Goal: Task Accomplishment & Management: Complete application form

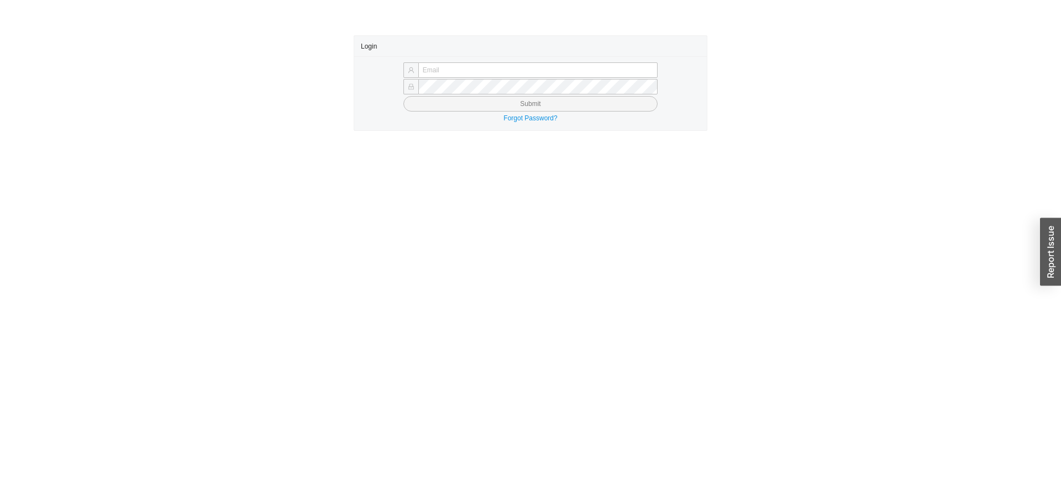
type input "butch@asbathnj.com"
click at [465, 99] on button "Submit" at bounding box center [530, 103] width 254 height 15
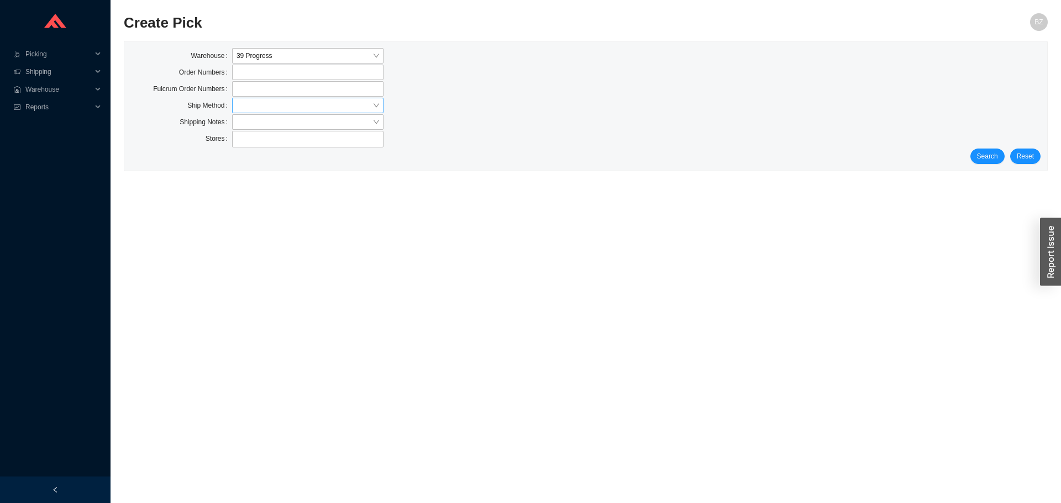
click at [256, 109] on input "search" at bounding box center [304, 105] width 136 height 14
click at [257, 172] on div "Our Truck" at bounding box center [307, 172] width 143 height 10
click at [982, 155] on span "Search" at bounding box center [987, 156] width 21 height 11
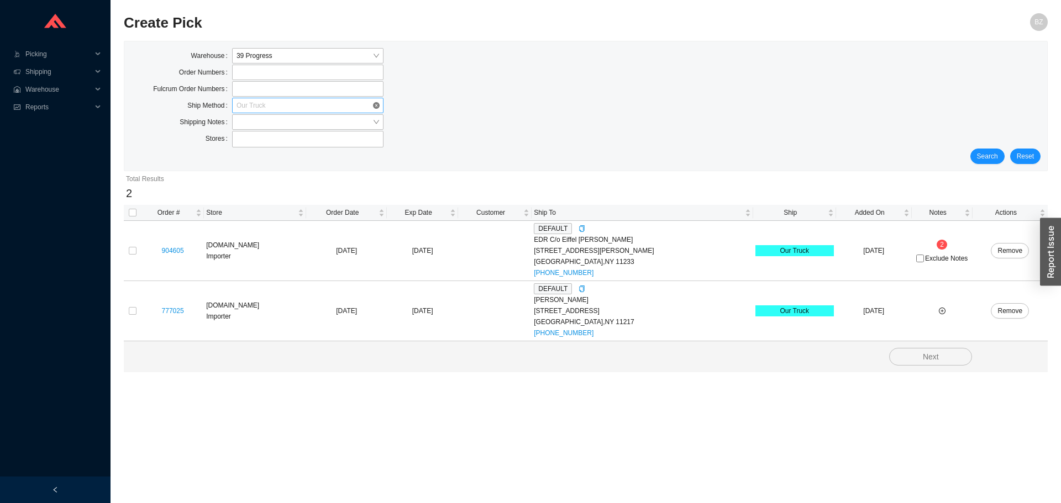
click at [251, 108] on span "Our Truck" at bounding box center [307, 105] width 143 height 14
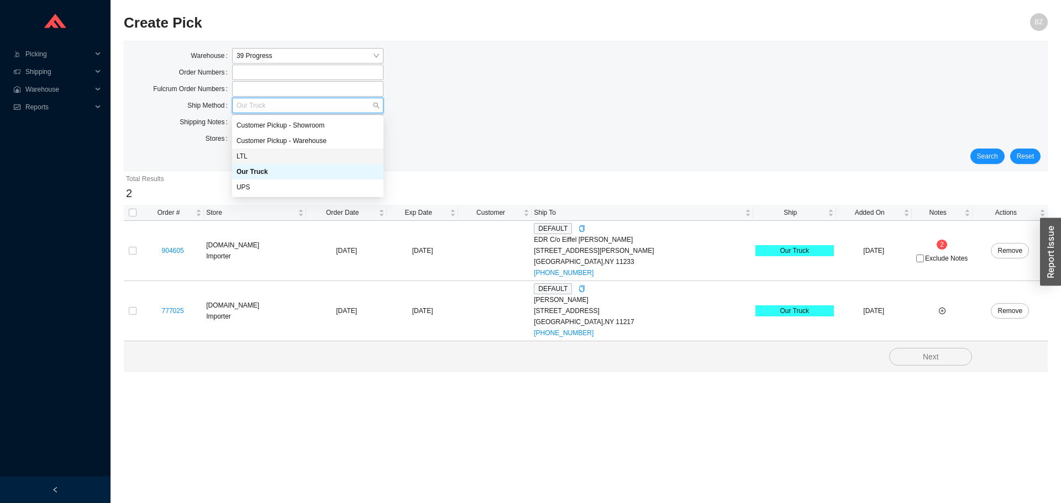
click at [245, 158] on div "LTL" at bounding box center [307, 156] width 143 height 10
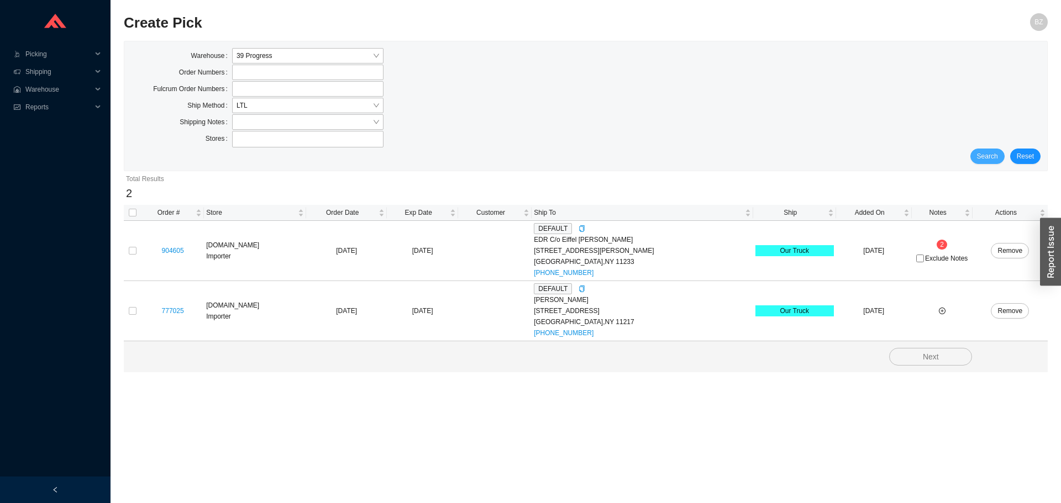
click at [986, 155] on span "Search" at bounding box center [987, 156] width 21 height 11
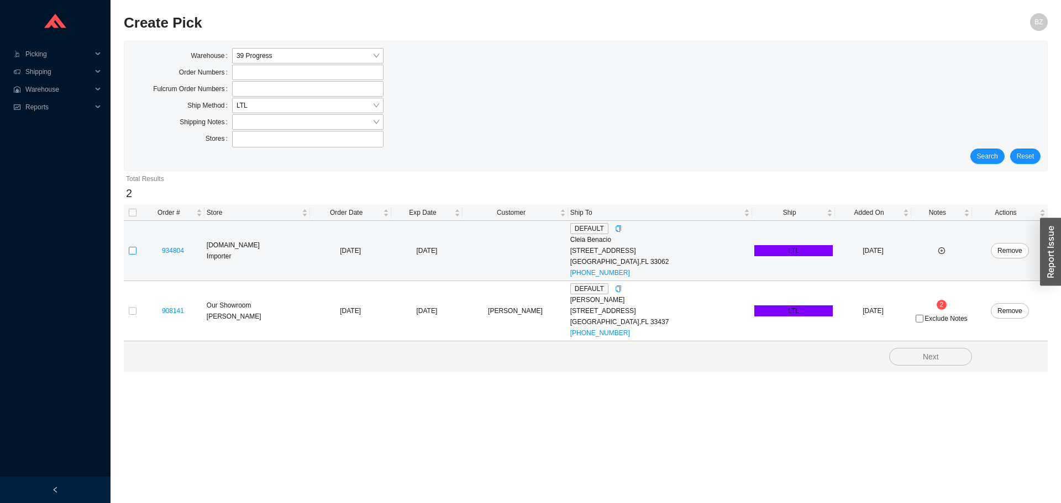
click at [131, 249] on input "checkbox" at bounding box center [133, 251] width 8 height 8
checkbox input "true"
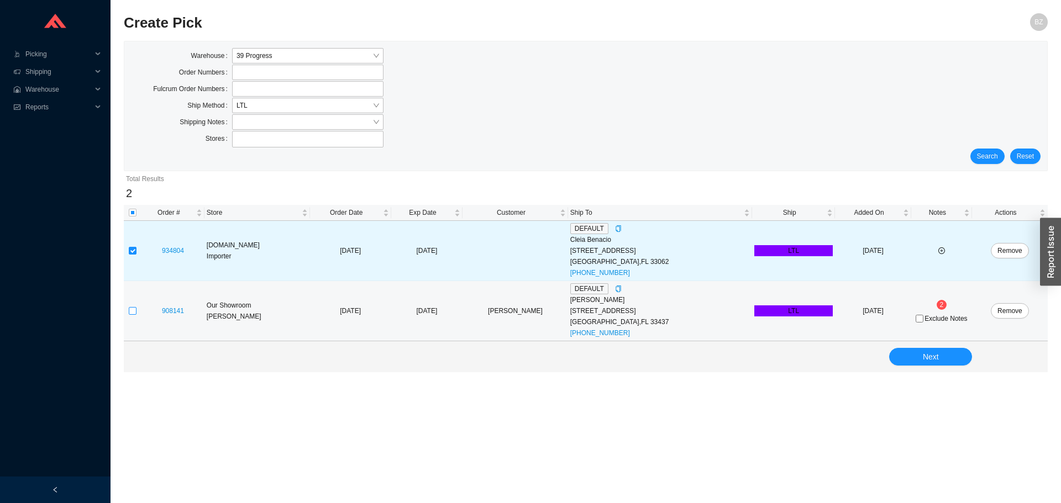
click at [131, 310] on input "checkbox" at bounding box center [133, 311] width 8 height 8
checkbox input "true"
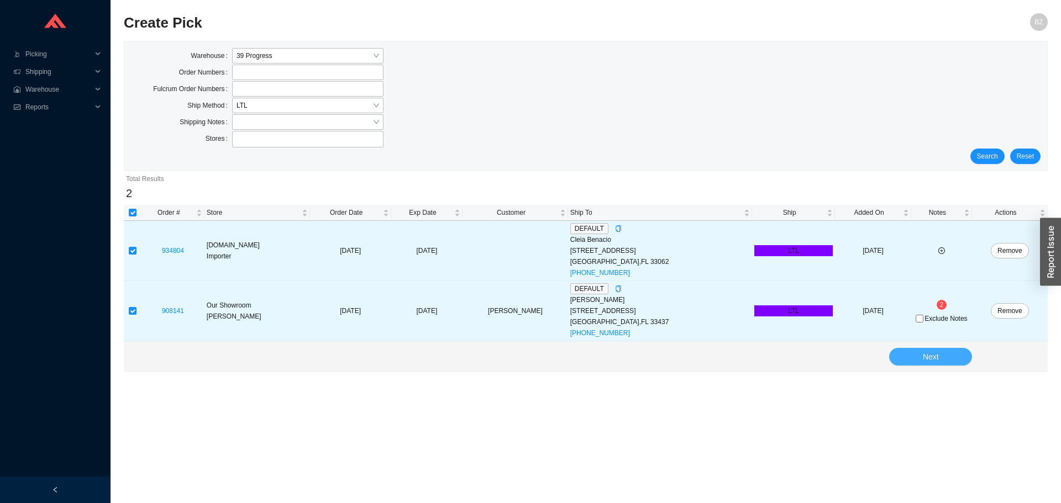
click at [952, 354] on button "Next" at bounding box center [930, 357] width 83 height 18
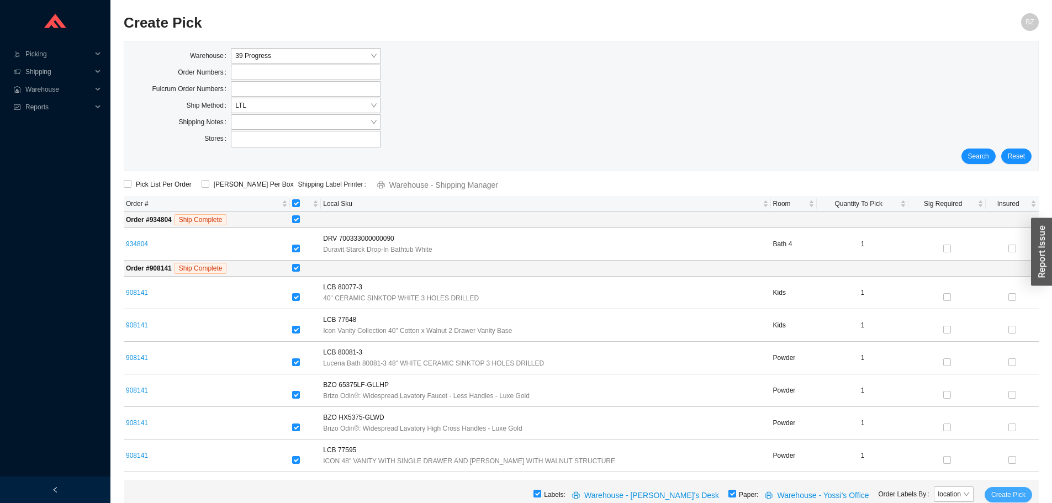
click at [1019, 494] on span "Create Pick" at bounding box center [1009, 494] width 34 height 11
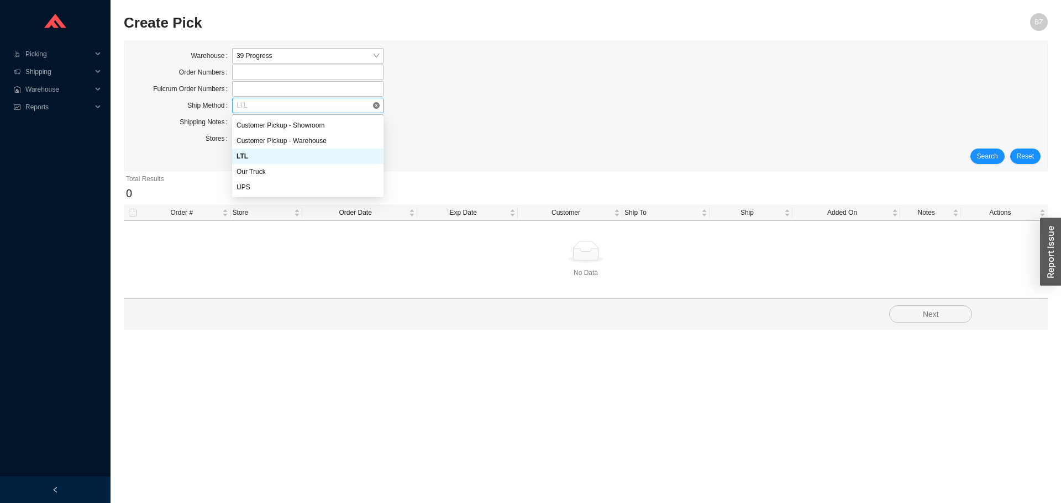
click at [266, 110] on span "LTL" at bounding box center [307, 105] width 143 height 14
click at [257, 171] on div "Our Truck" at bounding box center [307, 172] width 143 height 10
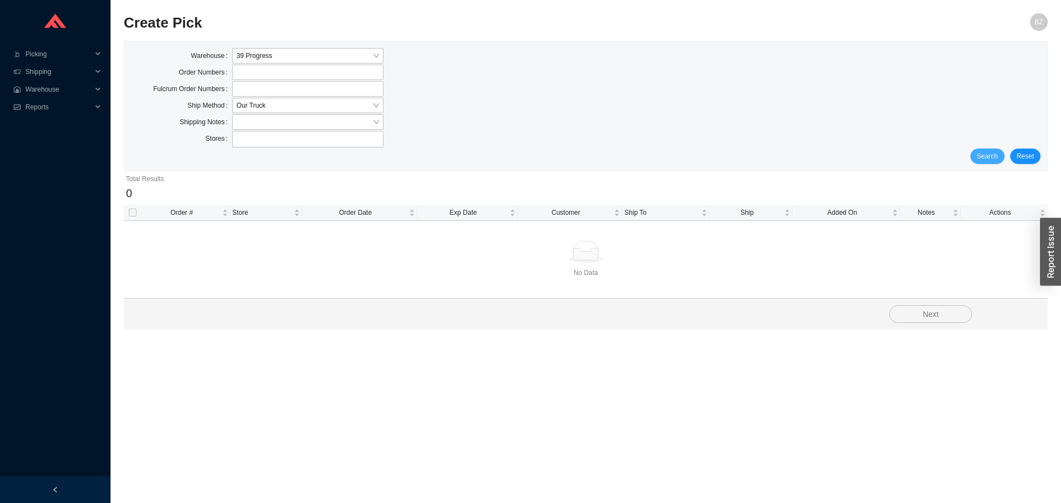
click at [990, 152] on span "Search" at bounding box center [987, 156] width 21 height 11
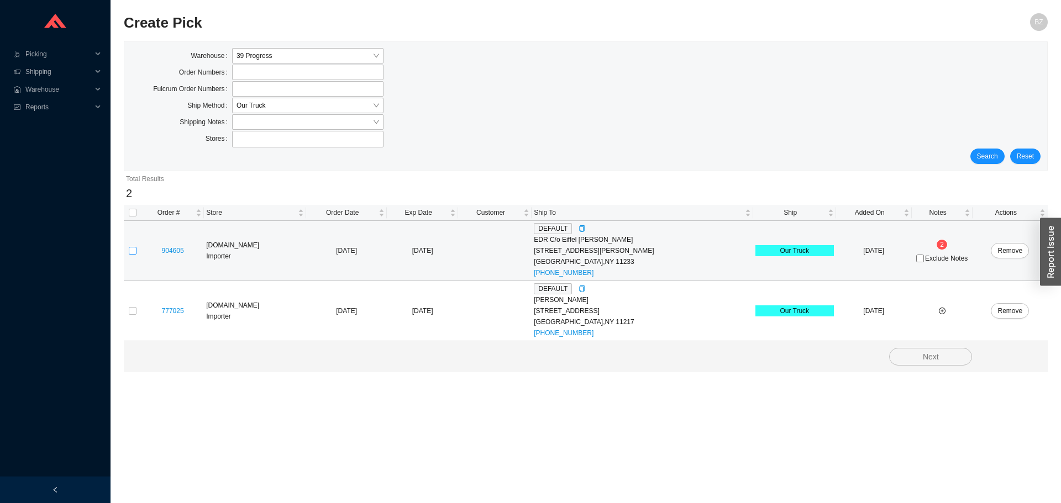
click at [129, 253] on input "checkbox" at bounding box center [133, 251] width 8 height 8
checkbox input "true"
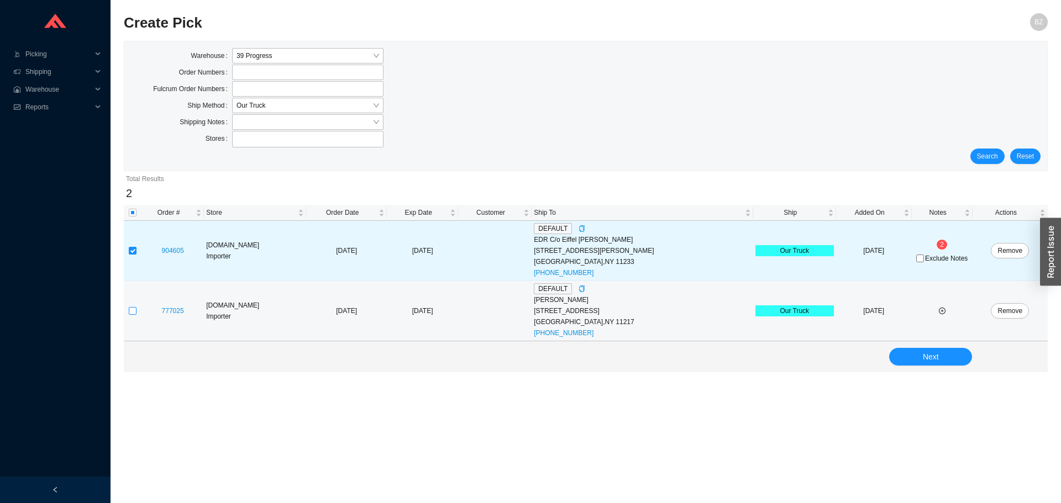
click at [134, 310] on input "checkbox" at bounding box center [133, 311] width 8 height 8
checkbox input "true"
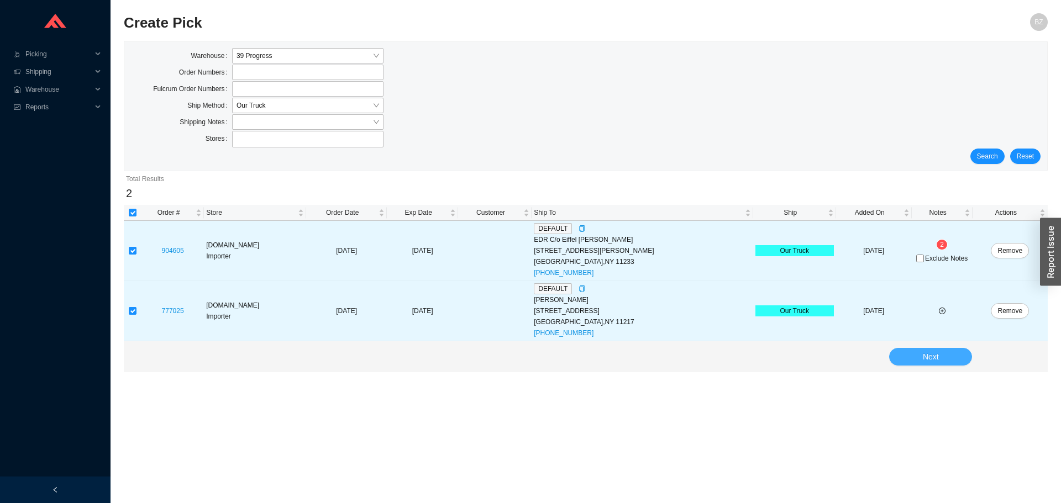
click at [935, 360] on span "Next" at bounding box center [930, 357] width 16 height 13
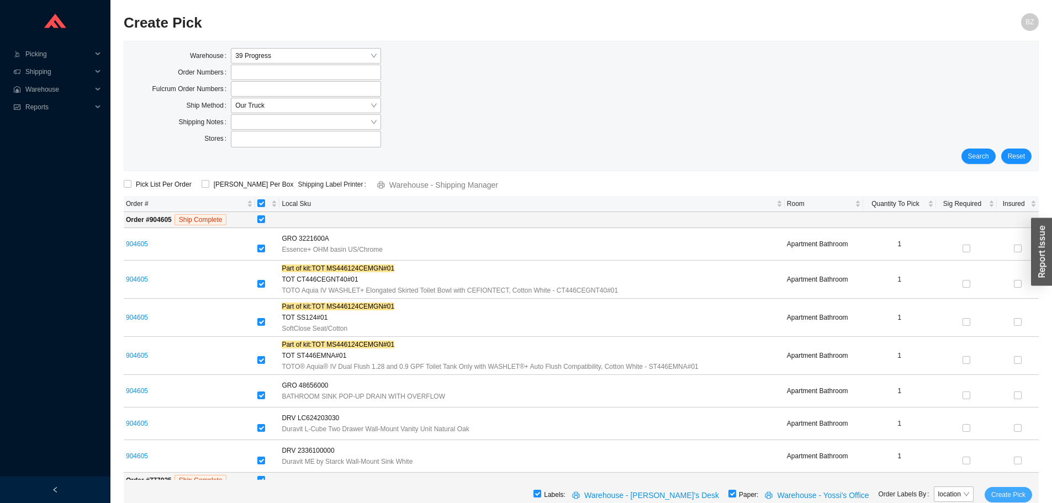
click at [1007, 495] on span "Create Pick" at bounding box center [1009, 494] width 34 height 11
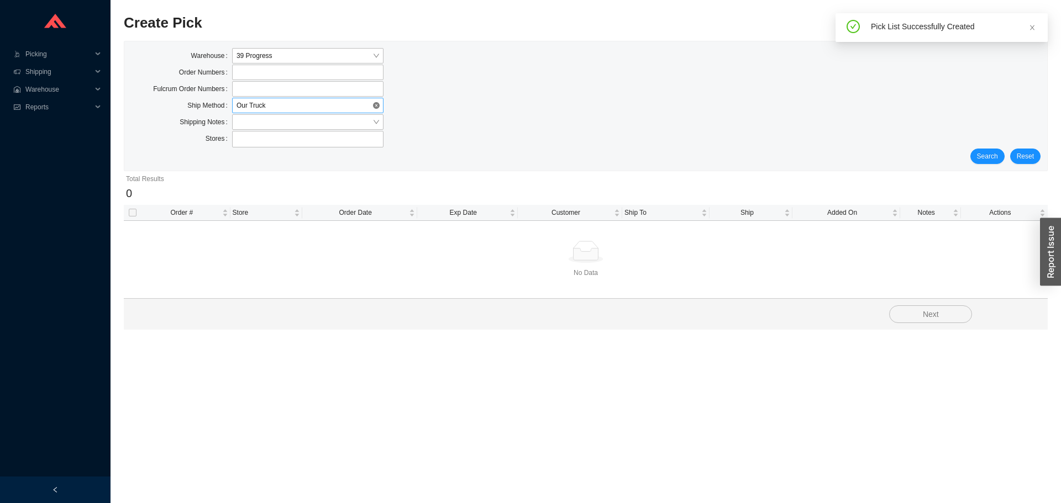
click at [257, 104] on span "Our Truck" at bounding box center [307, 105] width 143 height 14
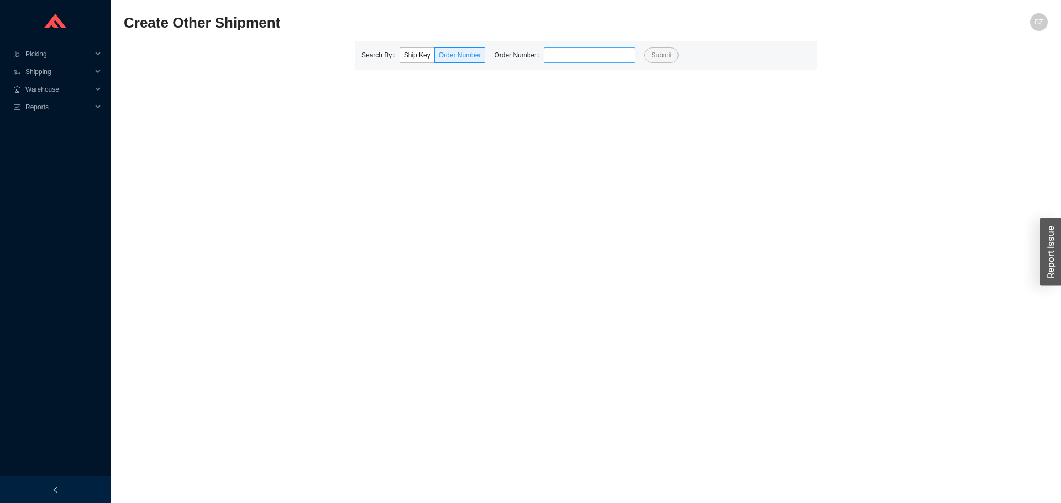
click at [597, 61] on input "tel" at bounding box center [590, 55] width 92 height 15
type input "817068"
click at [644, 48] on button "Submit" at bounding box center [661, 55] width 34 height 15
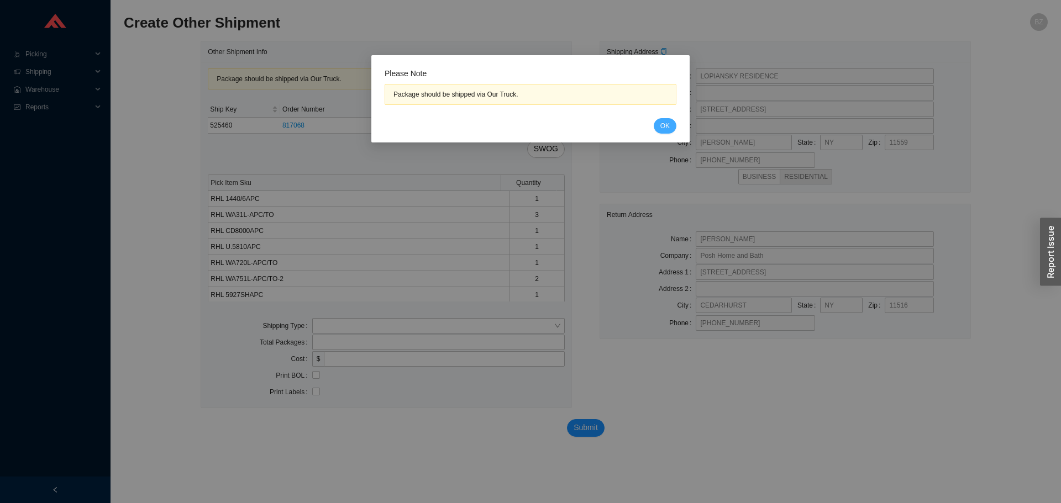
click at [663, 131] on span "OK" at bounding box center [664, 125] width 9 height 11
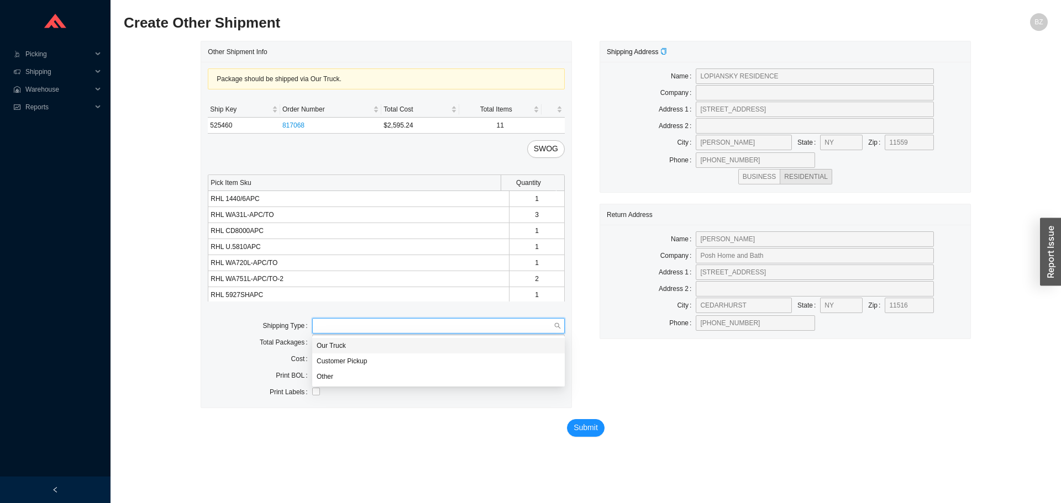
drag, startPoint x: 373, startPoint y: 324, endPoint x: 338, endPoint y: 343, distance: 39.5
click at [371, 324] on input "search" at bounding box center [435, 326] width 237 height 14
click at [334, 348] on div "Our Truck" at bounding box center [439, 346] width 244 height 10
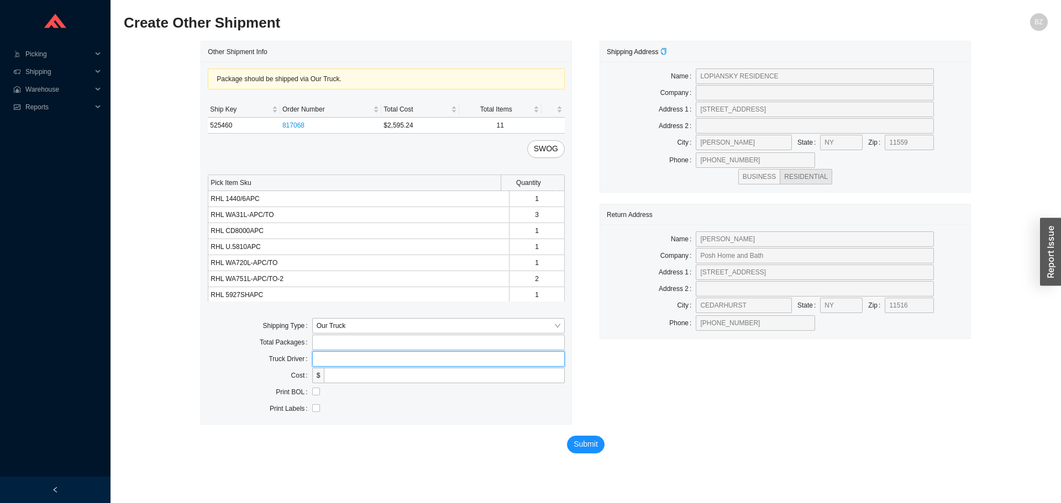
click at [341, 359] on input "text" at bounding box center [438, 358] width 252 height 15
type input "[PERSON_NAME]"
click at [318, 393] on input "checkbox" at bounding box center [316, 392] width 8 height 8
checkbox input "true"
click at [580, 444] on span "Submit" at bounding box center [585, 444] width 24 height 13
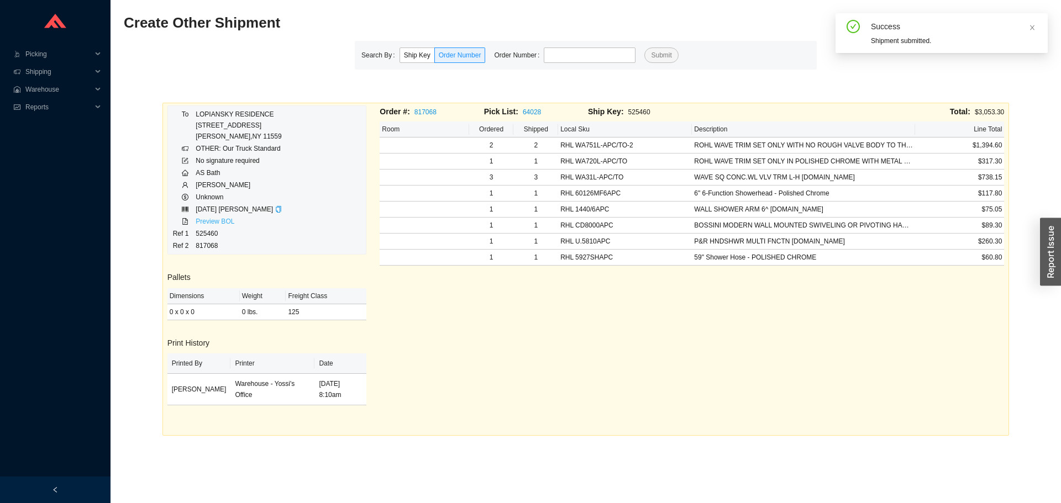
click at [213, 222] on link "Preview BOL" at bounding box center [215, 222] width 39 height 8
click at [33, 58] on span "Picking" at bounding box center [58, 54] width 66 height 18
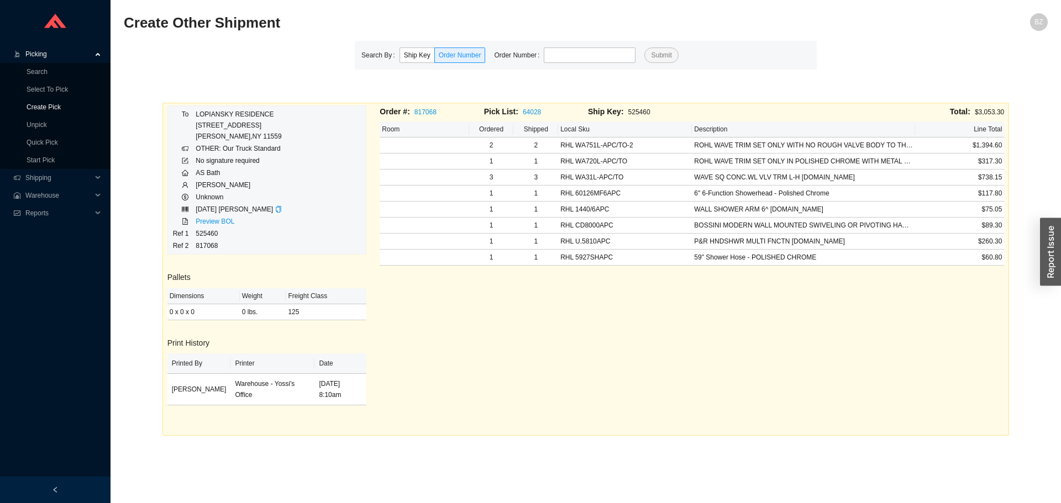
click at [45, 109] on link "Create Pick" at bounding box center [44, 107] width 34 height 8
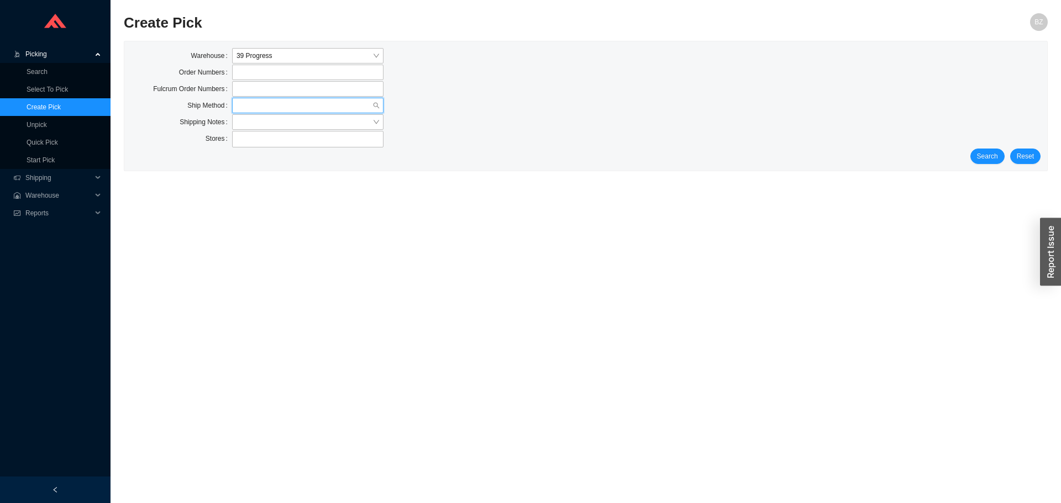
click at [274, 98] on input "search" at bounding box center [304, 105] width 136 height 14
type input "928600"
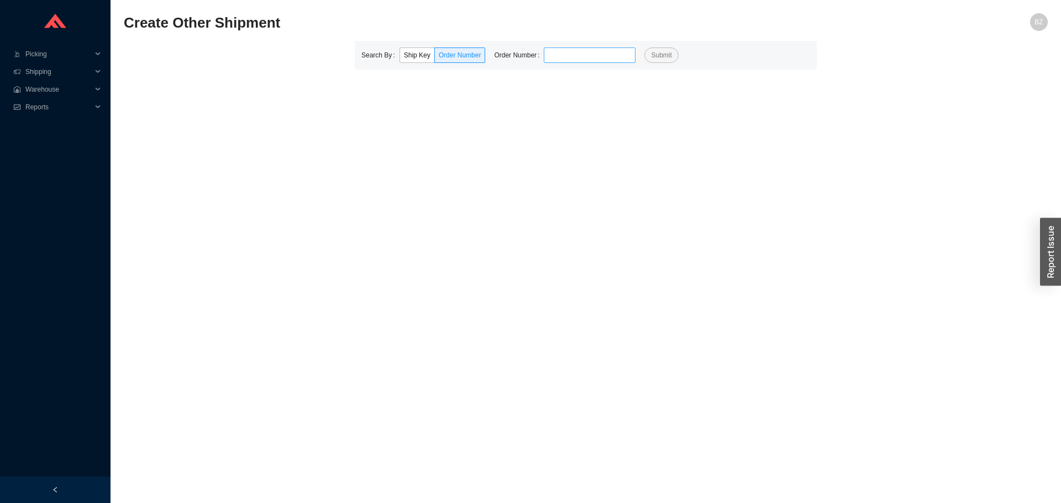
click at [565, 51] on input "tel" at bounding box center [590, 55] width 92 height 15
click at [644, 48] on button "Submit" at bounding box center [661, 55] width 34 height 15
type input "928600"
click at [644, 48] on button "Submit" at bounding box center [661, 55] width 34 height 15
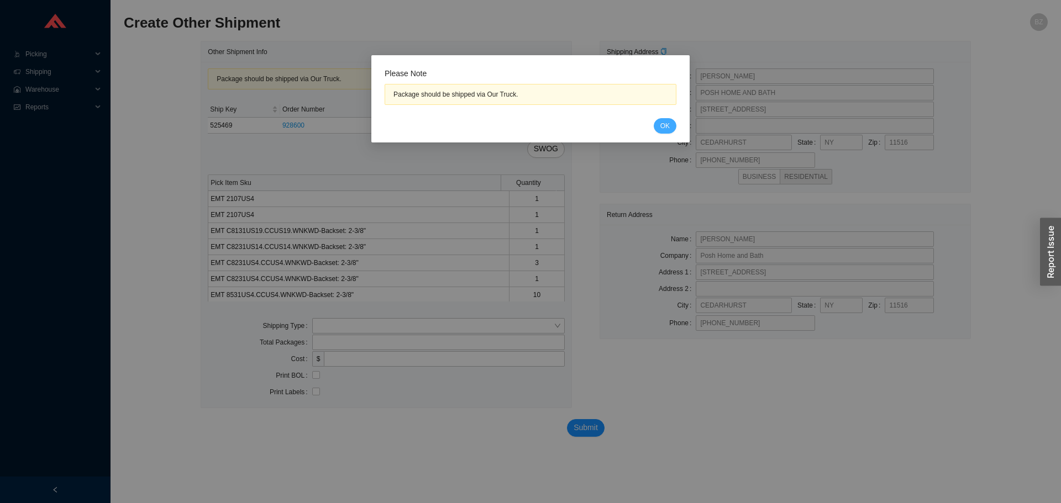
click at [671, 123] on button "OK" at bounding box center [664, 125] width 23 height 15
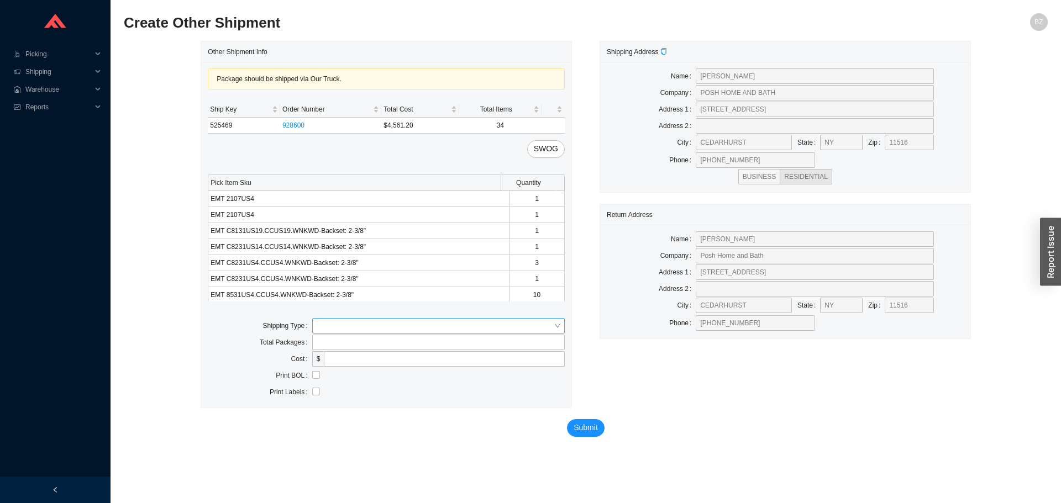
click at [331, 330] on input "search" at bounding box center [435, 326] width 237 height 14
click at [326, 343] on div "Our Truck" at bounding box center [439, 346] width 244 height 10
drag, startPoint x: 341, startPoint y: 357, endPoint x: 350, endPoint y: 370, distance: 16.2
click at [341, 357] on input "text" at bounding box center [438, 358] width 252 height 15
click at [344, 363] on input "bz" at bounding box center [438, 358] width 252 height 15
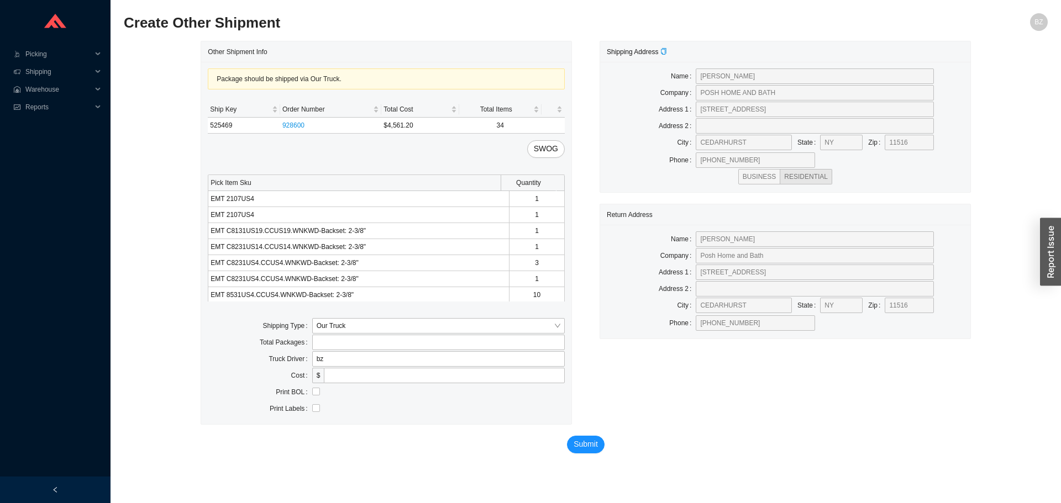
click at [311, 356] on label "Truck Driver" at bounding box center [289, 358] width 43 height 15
click at [330, 359] on input "bz" at bounding box center [438, 358] width 252 height 15
type input "[PERSON_NAME]"
click at [318, 394] on input "checkbox" at bounding box center [316, 392] width 8 height 8
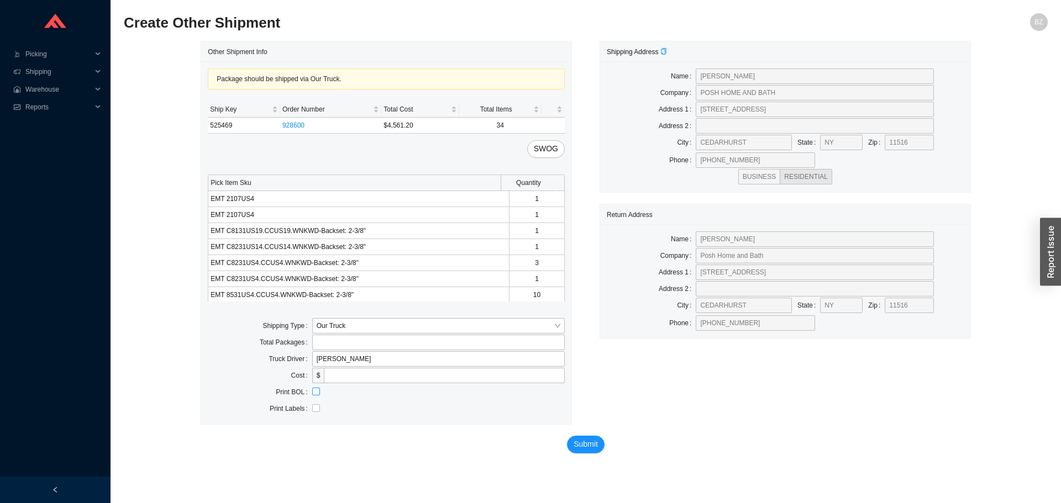
checkbox input "true"
click at [583, 442] on span "Submit" at bounding box center [585, 444] width 24 height 13
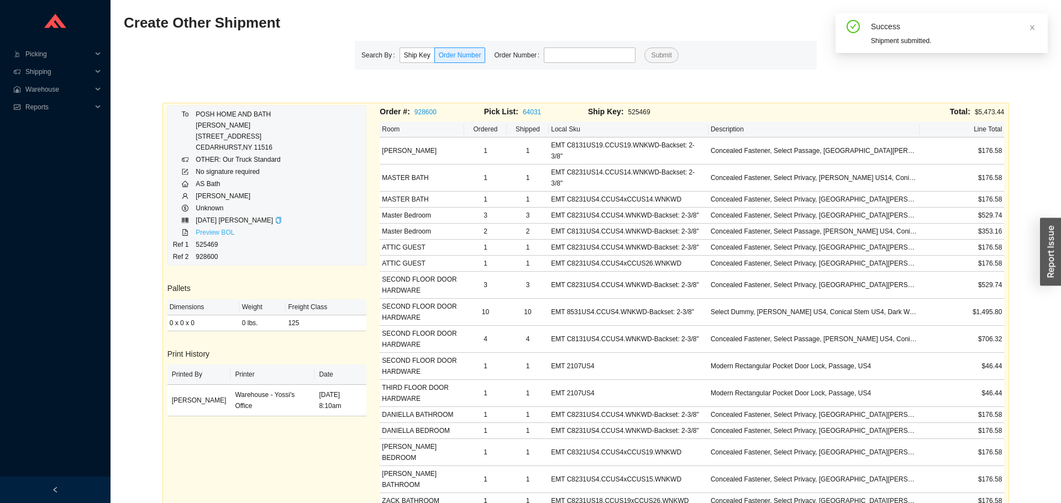
click at [210, 235] on link "Preview BOL" at bounding box center [215, 233] width 39 height 8
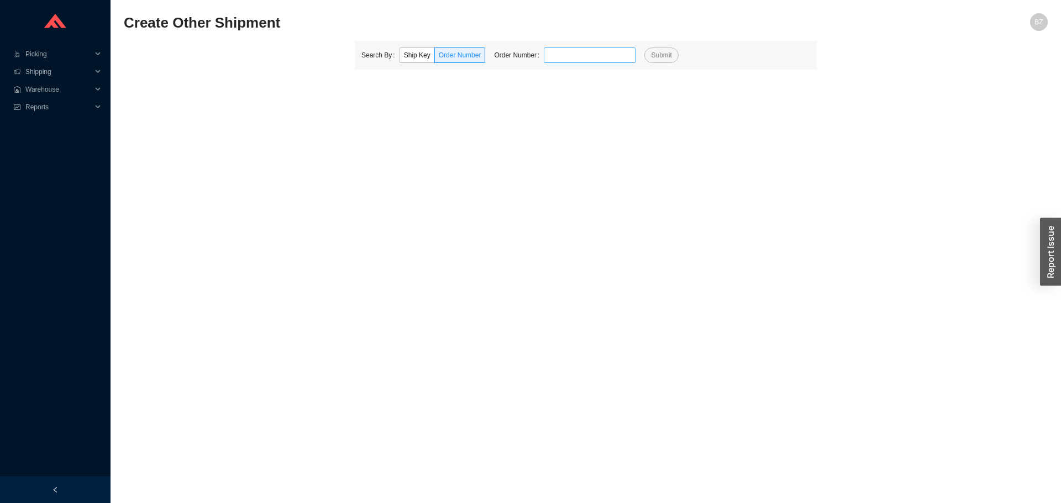
click at [588, 54] on input "tel" at bounding box center [590, 55] width 92 height 15
type input "913901"
click at [644, 48] on button "Submit" at bounding box center [661, 55] width 34 height 15
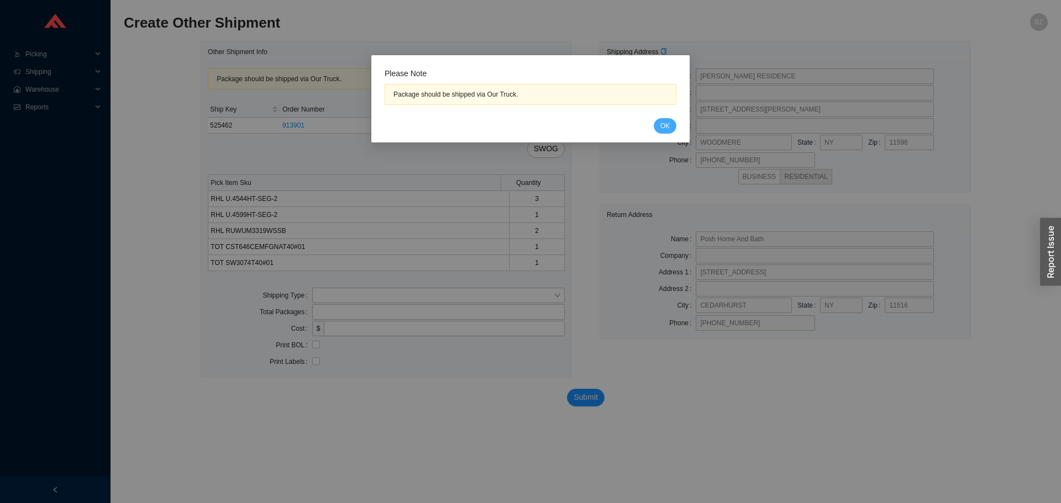
click at [658, 127] on button "OK" at bounding box center [664, 125] width 23 height 15
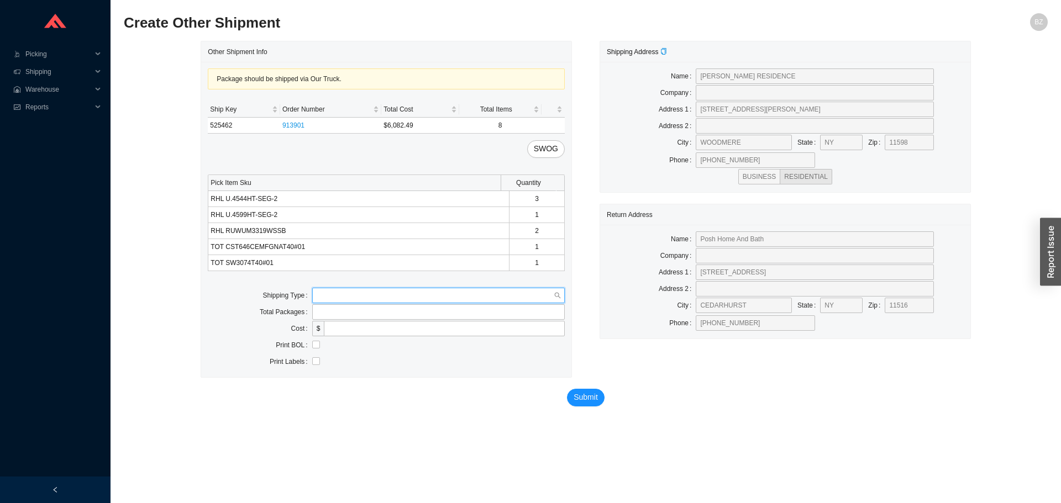
click at [370, 299] on input "search" at bounding box center [435, 295] width 237 height 14
click at [353, 311] on div "Our Truck" at bounding box center [439, 315] width 244 height 10
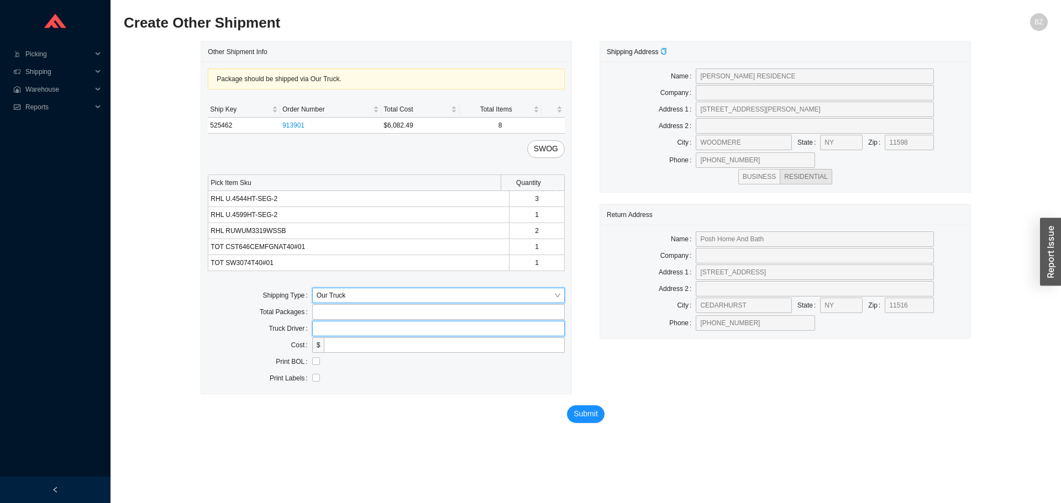
click at [354, 334] on input "text" at bounding box center [438, 328] width 252 height 15
type input "[PERSON_NAME]"
click at [313, 362] on input "checkbox" at bounding box center [316, 361] width 8 height 8
checkbox input "true"
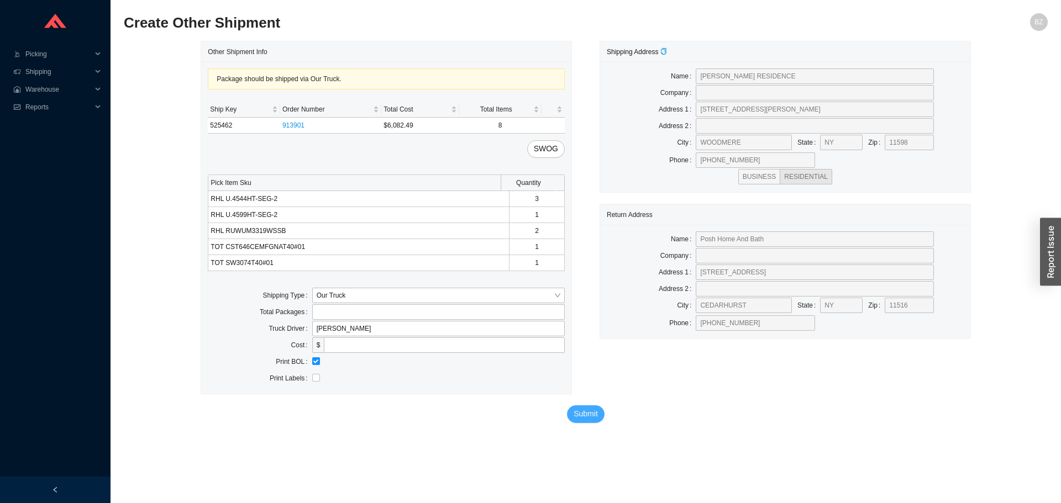
click at [574, 415] on span "Submit" at bounding box center [585, 414] width 24 height 13
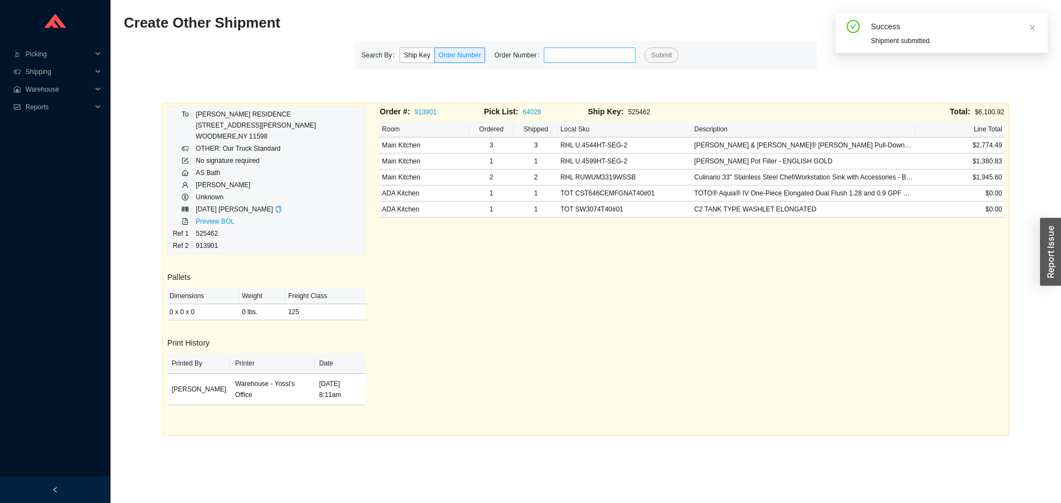
click at [595, 54] on input "tel" at bounding box center [590, 55] width 92 height 15
type input "801322"
click at [219, 223] on link "Preview BOL" at bounding box center [215, 222] width 39 height 8
click at [647, 48] on button "Submit" at bounding box center [661, 55] width 34 height 15
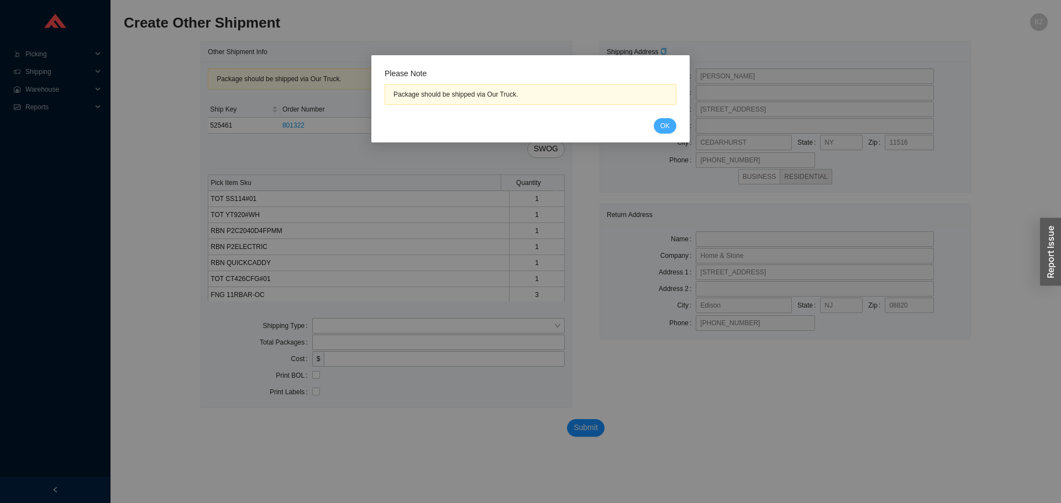
click at [665, 128] on span "OK" at bounding box center [664, 125] width 9 height 11
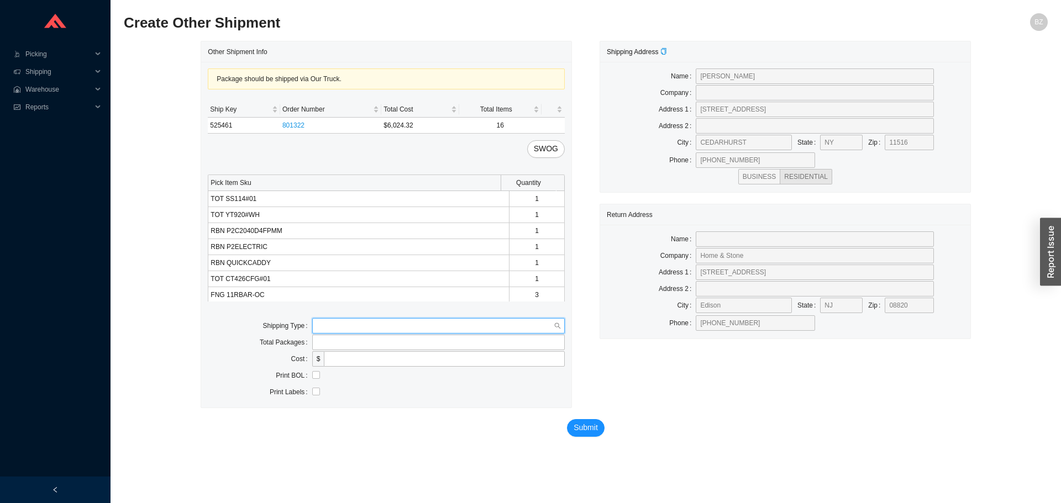
drag, startPoint x: 370, startPoint y: 323, endPoint x: 351, endPoint y: 335, distance: 21.9
click at [368, 323] on input "search" at bounding box center [435, 326] width 237 height 14
click at [339, 342] on div "Our Truck" at bounding box center [439, 346] width 244 height 10
click at [350, 350] on input "tel" at bounding box center [438, 342] width 252 height 15
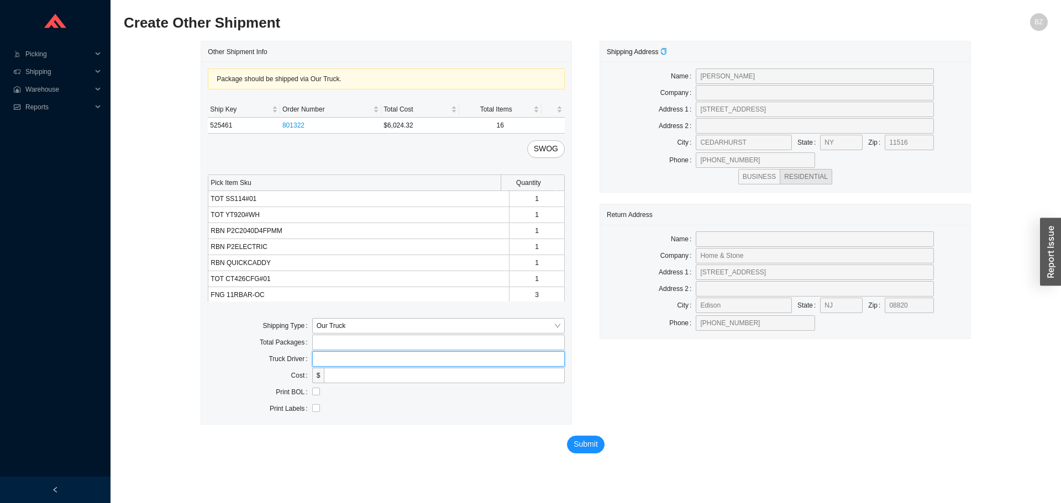
click at [357, 361] on input "text" at bounding box center [438, 358] width 252 height 15
type input "bz"
click at [314, 390] on input "checkbox" at bounding box center [316, 392] width 8 height 8
checkbox input "true"
click at [587, 448] on span "Submit" at bounding box center [585, 444] width 24 height 13
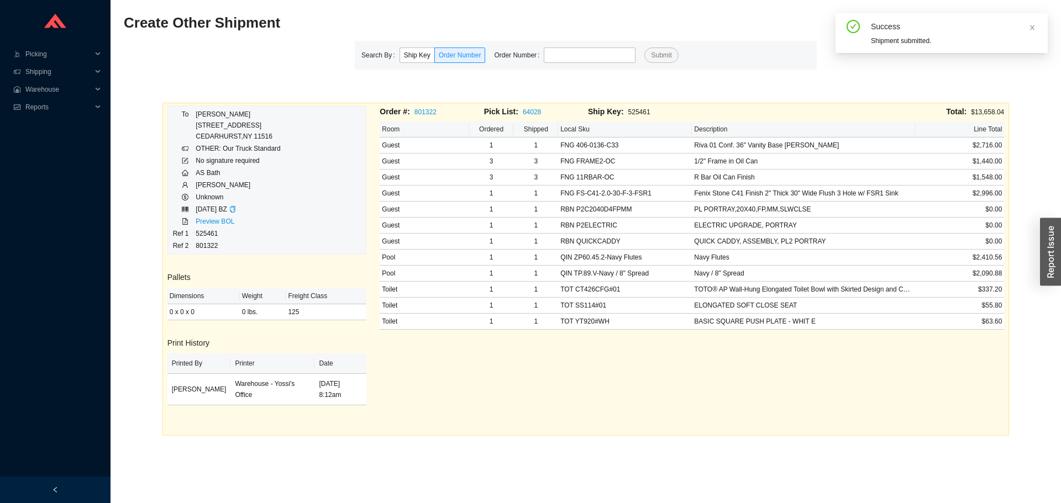
click at [556, 46] on div "Search By Ship Key Order Number Order Number Submit" at bounding box center [586, 55] width 462 height 29
click at [207, 223] on link "Preview BOL" at bounding box center [215, 222] width 39 height 8
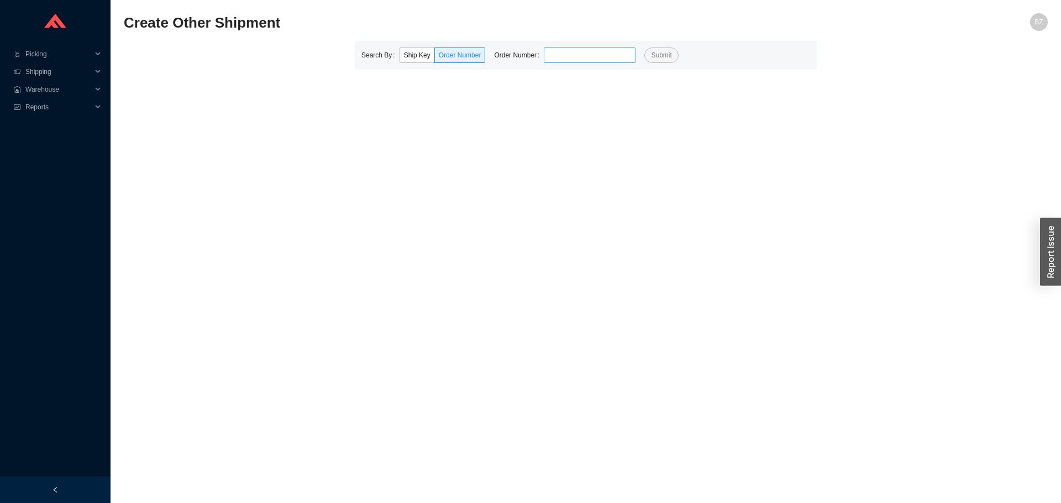
click at [586, 54] on input "tel" at bounding box center [590, 55] width 92 height 15
type input "920288"
click at [644, 48] on button "Submit" at bounding box center [661, 55] width 34 height 15
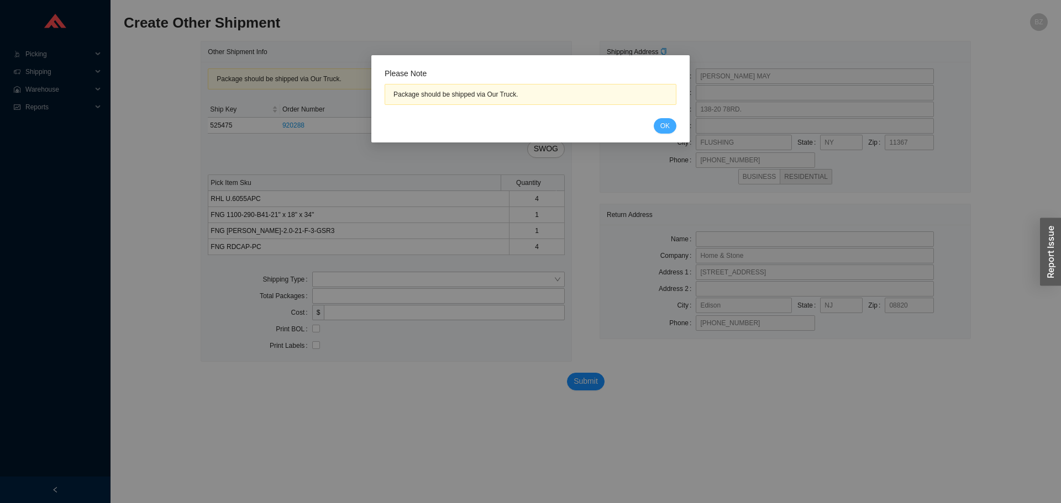
click at [672, 132] on div "Cancel OK" at bounding box center [530, 125] width 292 height 15
click at [667, 130] on span "OK" at bounding box center [664, 125] width 9 height 11
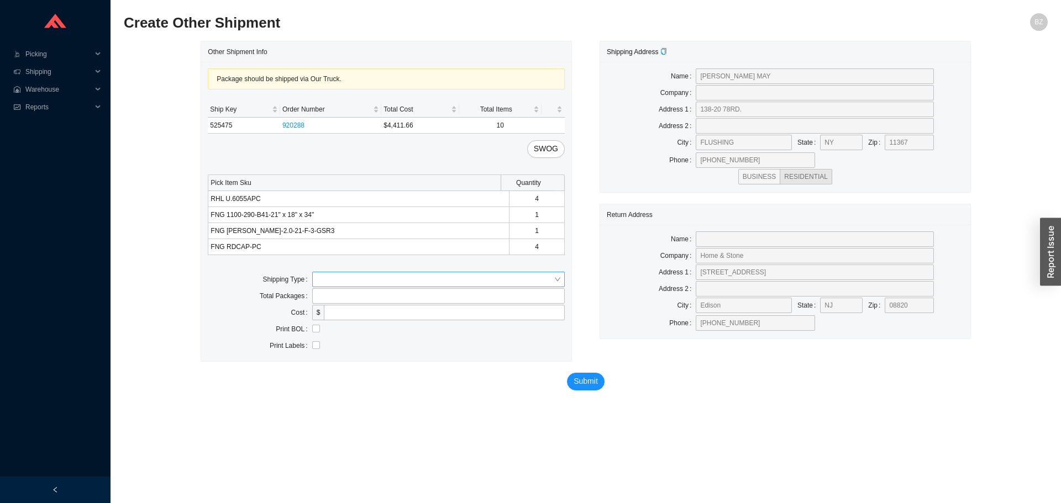
click at [343, 284] on input "search" at bounding box center [435, 279] width 237 height 14
click at [331, 299] on div "Our Truck" at bounding box center [439, 299] width 244 height 10
drag, startPoint x: 335, startPoint y: 309, endPoint x: 357, endPoint y: 332, distance: 31.6
click at [335, 309] on input "text" at bounding box center [438, 312] width 252 height 15
click at [322, 308] on input "bz" at bounding box center [438, 312] width 252 height 15
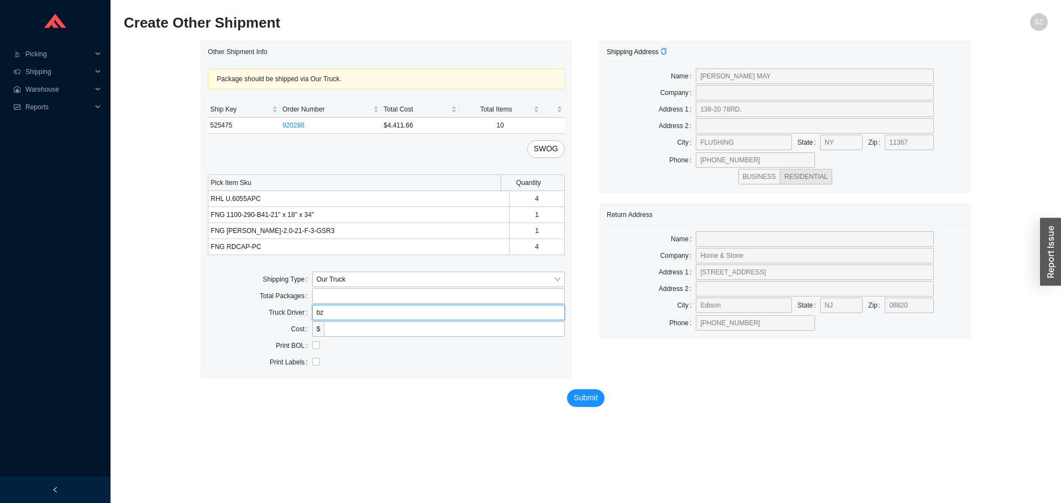
click at [323, 307] on input "bz" at bounding box center [438, 312] width 252 height 15
type input "[PERSON_NAME]"
click at [314, 346] on input "checkbox" at bounding box center [316, 345] width 8 height 8
checkbox input "true"
click at [588, 398] on span "Submit" at bounding box center [585, 398] width 24 height 13
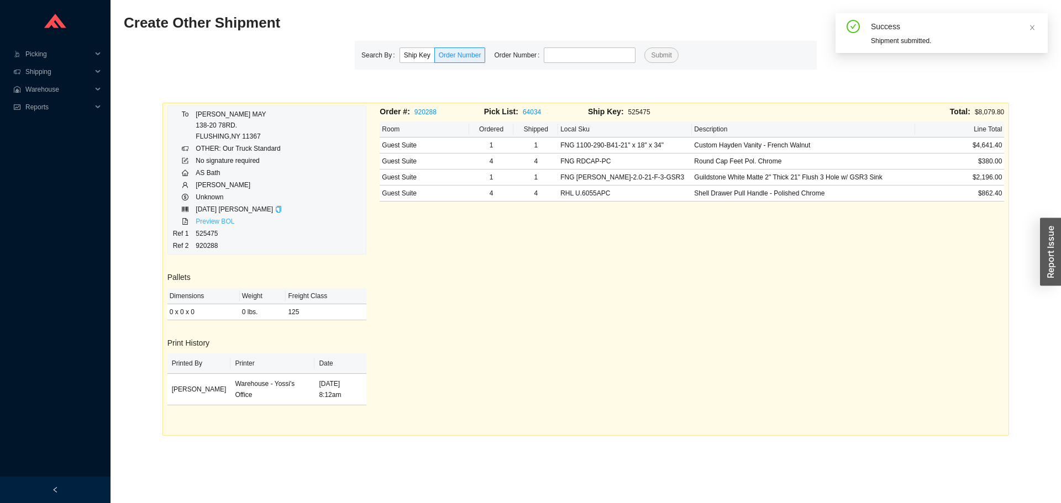
click at [215, 220] on link "Preview BOL" at bounding box center [215, 222] width 39 height 8
click at [568, 56] on input "tel" at bounding box center [590, 55] width 92 height 15
